Goal: Task Accomplishment & Management: Complete application form

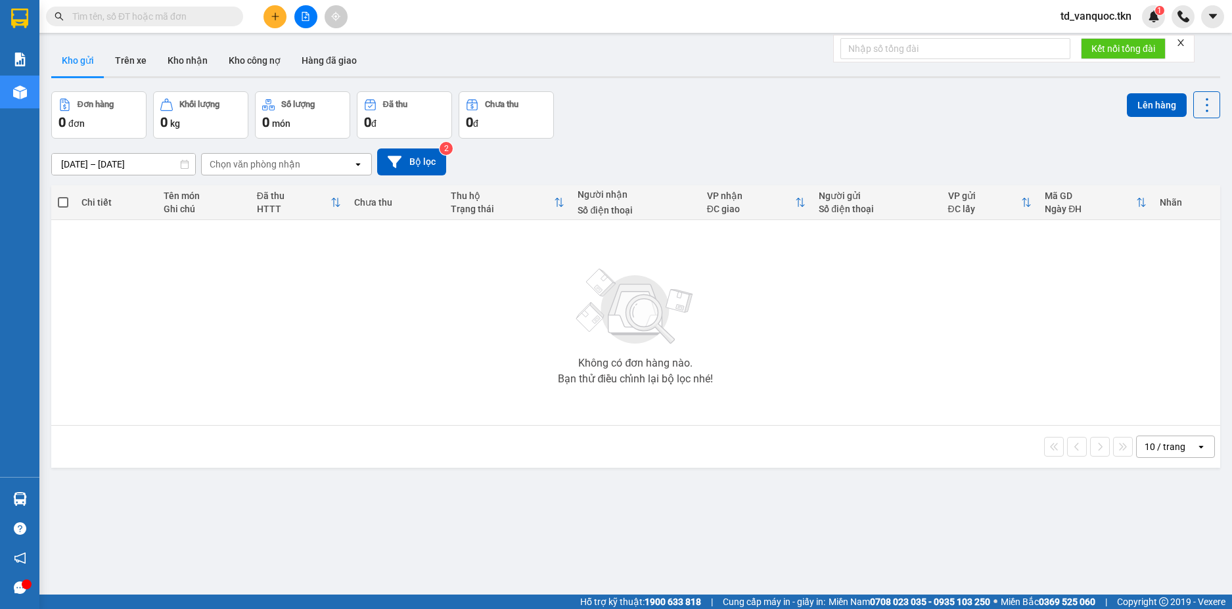
click at [175, 21] on input "text" at bounding box center [149, 16] width 155 height 14
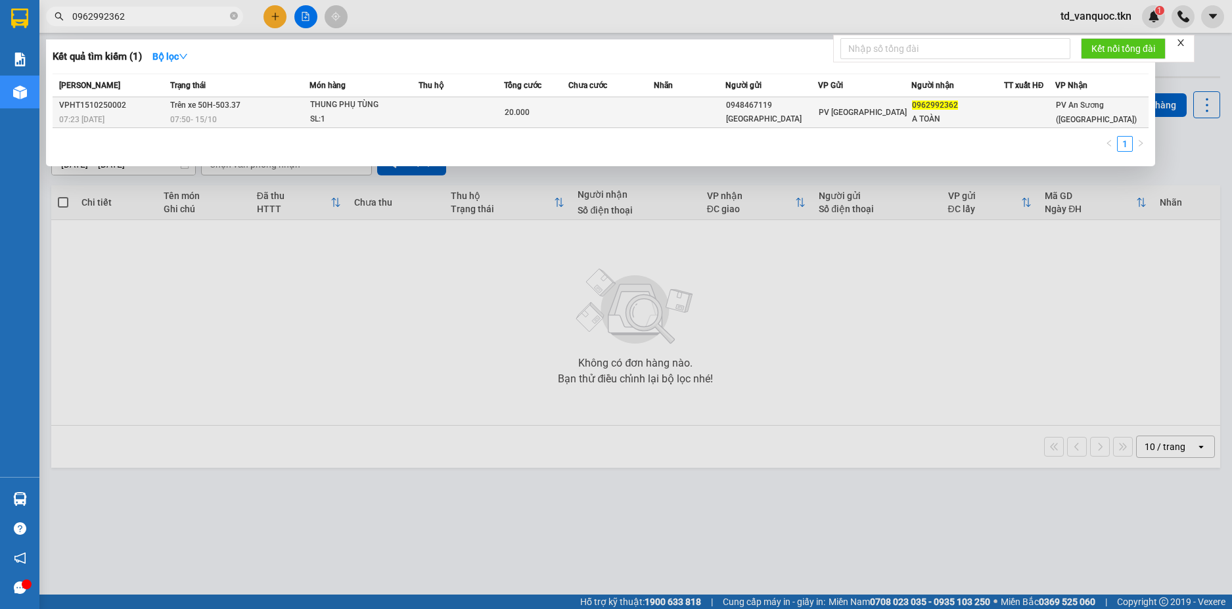
type input "0962992362"
click at [217, 123] on span "07:50 - 15/10" at bounding box center [193, 119] width 47 height 9
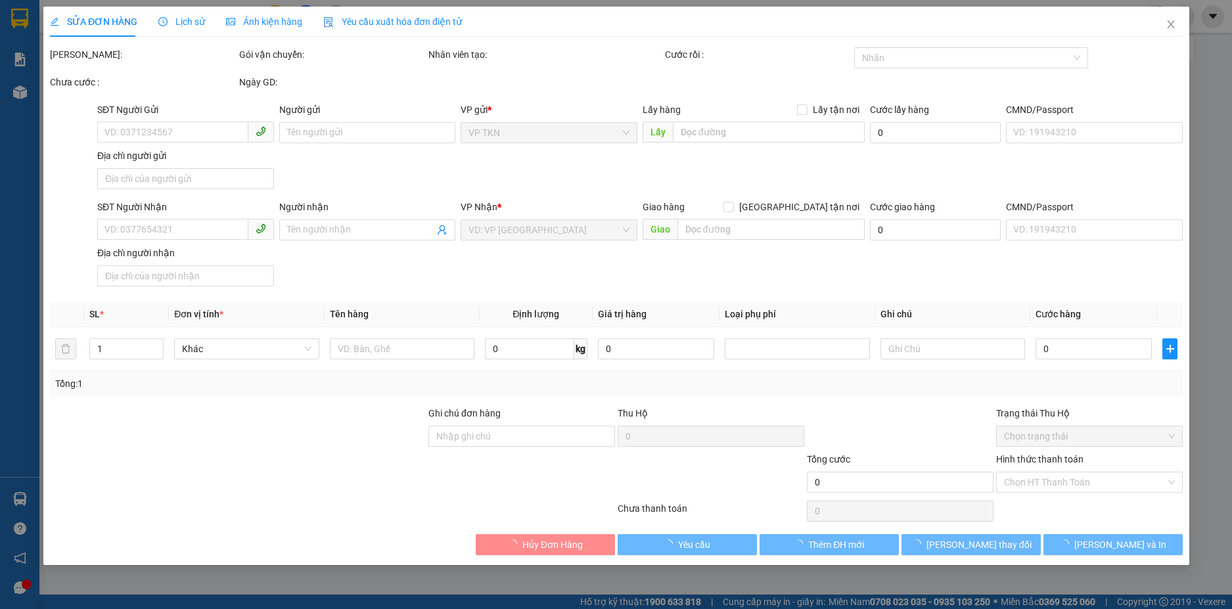
type input "0948467119"
type input "HẢI TIÊN"
type input "0962992362"
type input "A TOÀN"
type input "20.000"
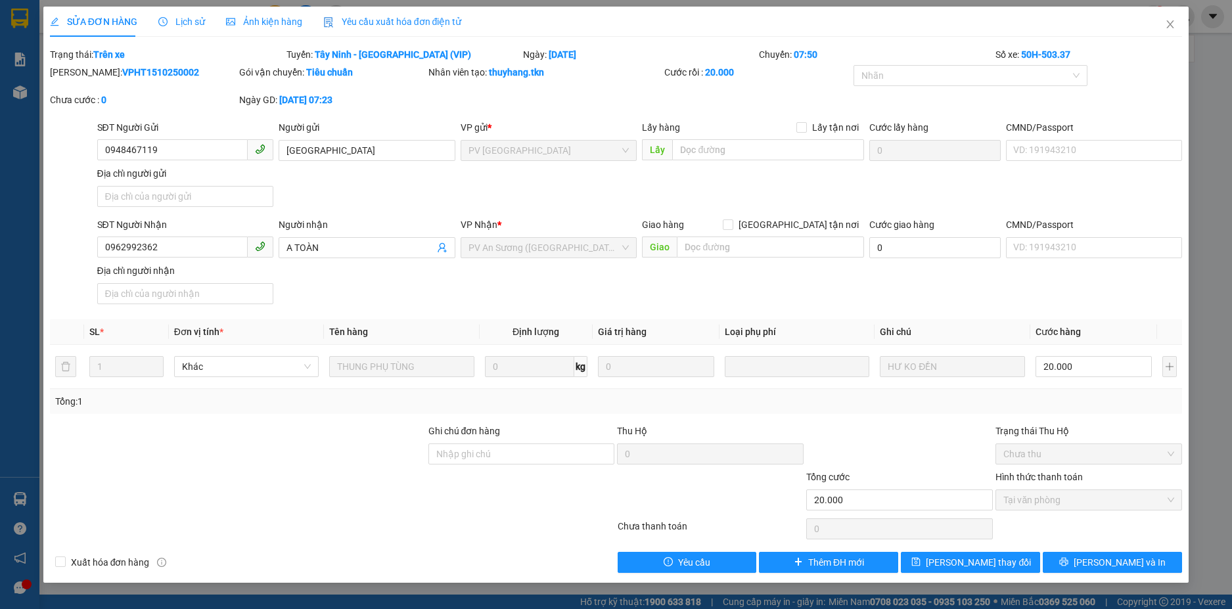
click at [172, 18] on span "Lịch sử" at bounding box center [181, 21] width 47 height 11
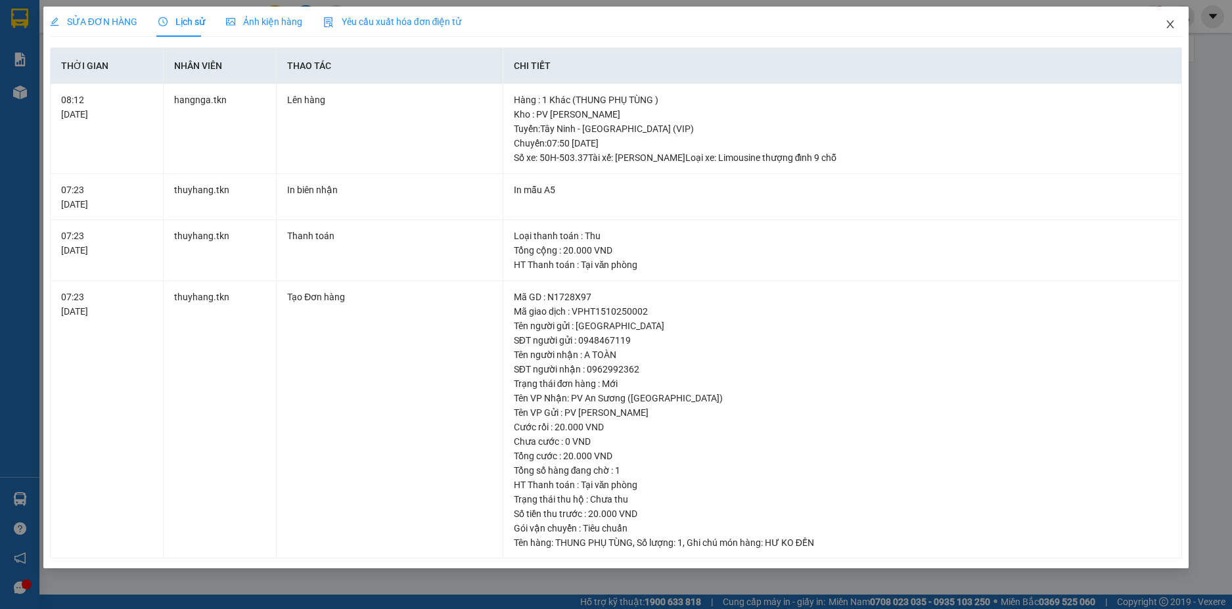
click at [1169, 22] on icon "close" at bounding box center [1170, 24] width 11 height 11
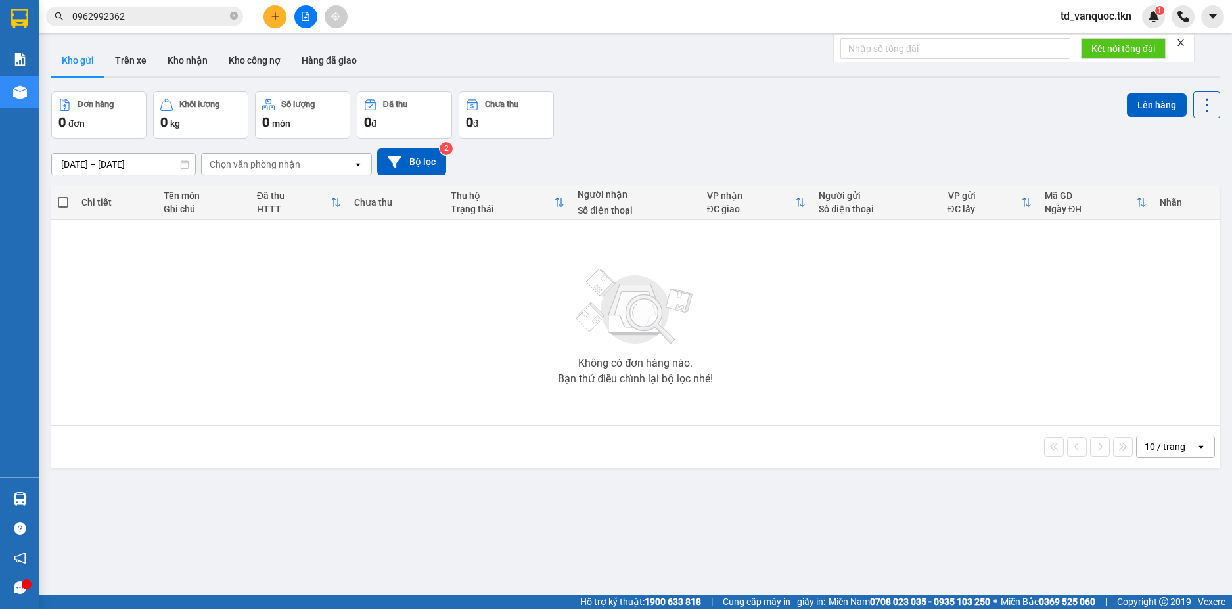
click at [160, 21] on input "0962992362" at bounding box center [149, 16] width 155 height 14
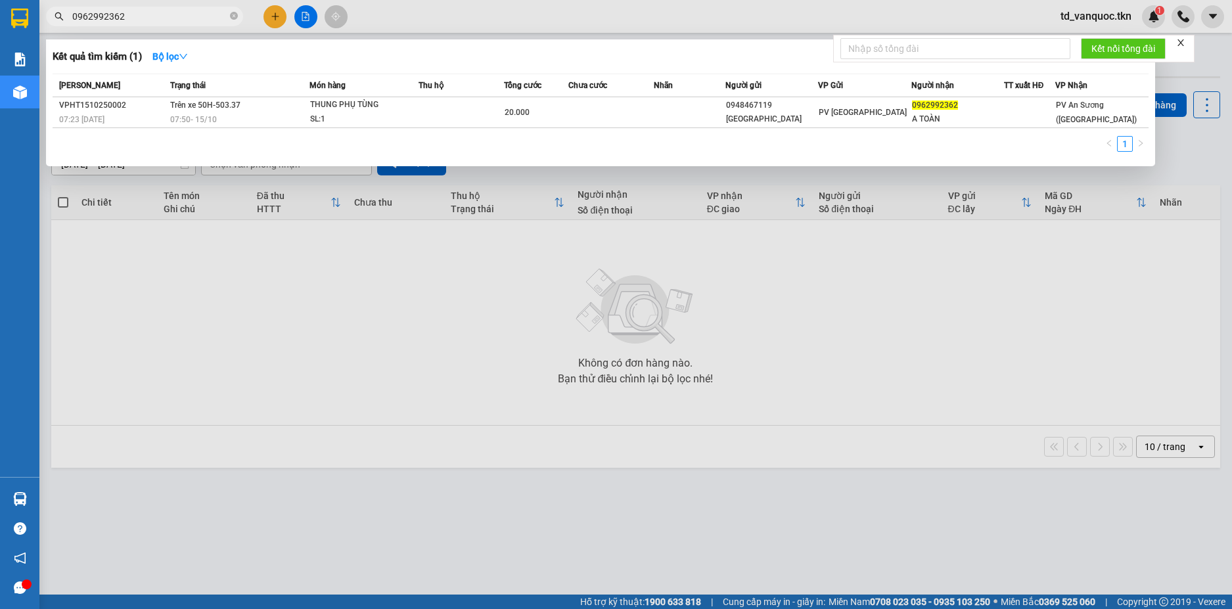
click at [160, 18] on input "0962992362" at bounding box center [149, 16] width 155 height 14
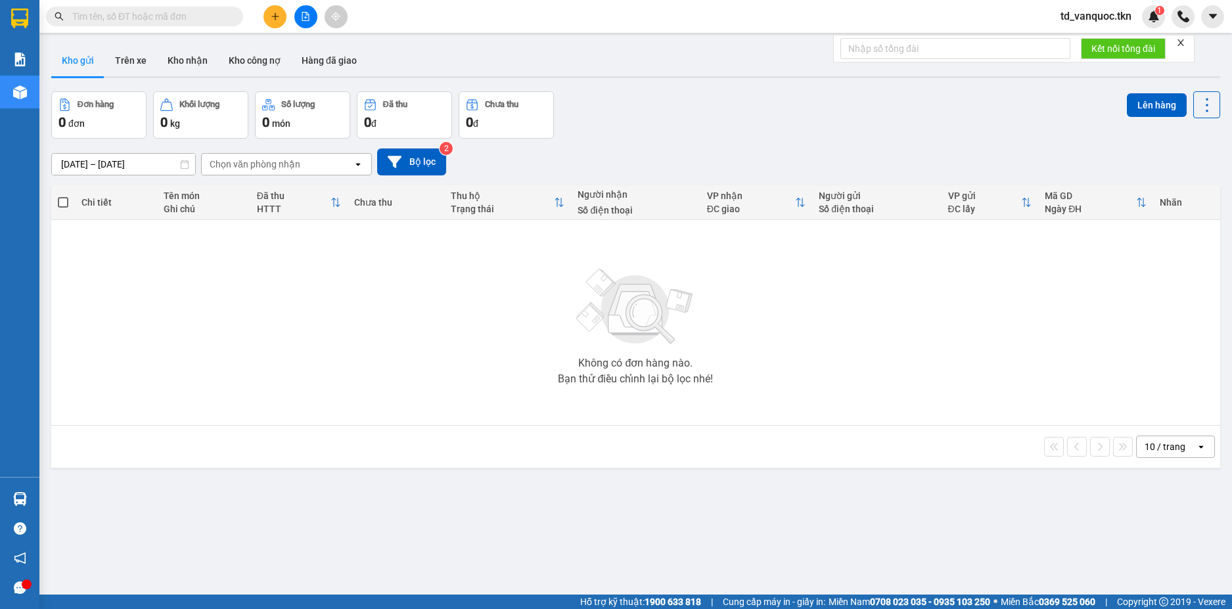
click at [195, 11] on input "text" at bounding box center [149, 16] width 155 height 14
